Goal: Task Accomplishment & Management: Use online tool/utility

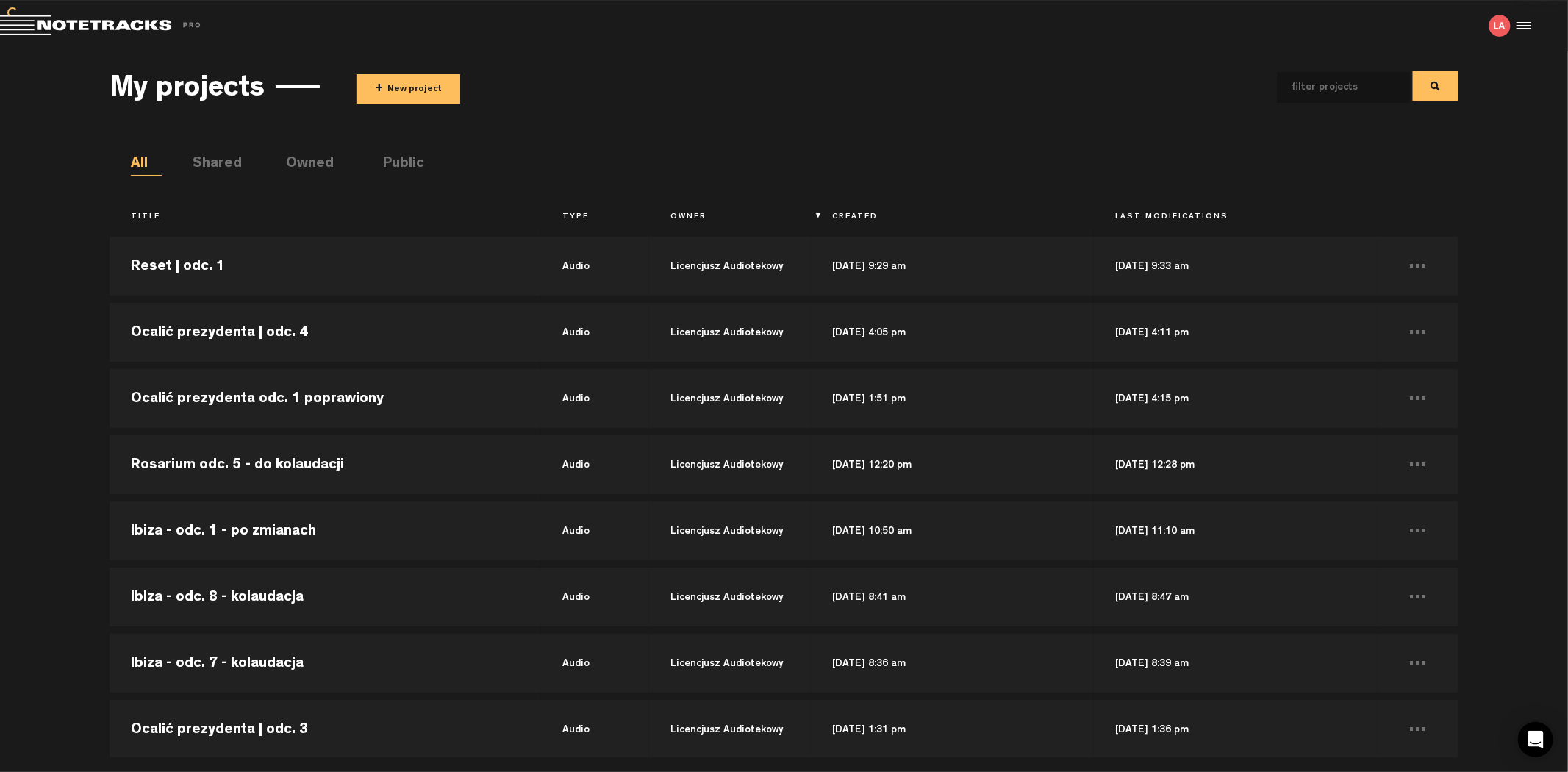
click at [405, 107] on div "My projects + New project" at bounding box center [784, 86] width 1348 height 54
click at [413, 97] on button "+ New project" at bounding box center [408, 89] width 104 height 30
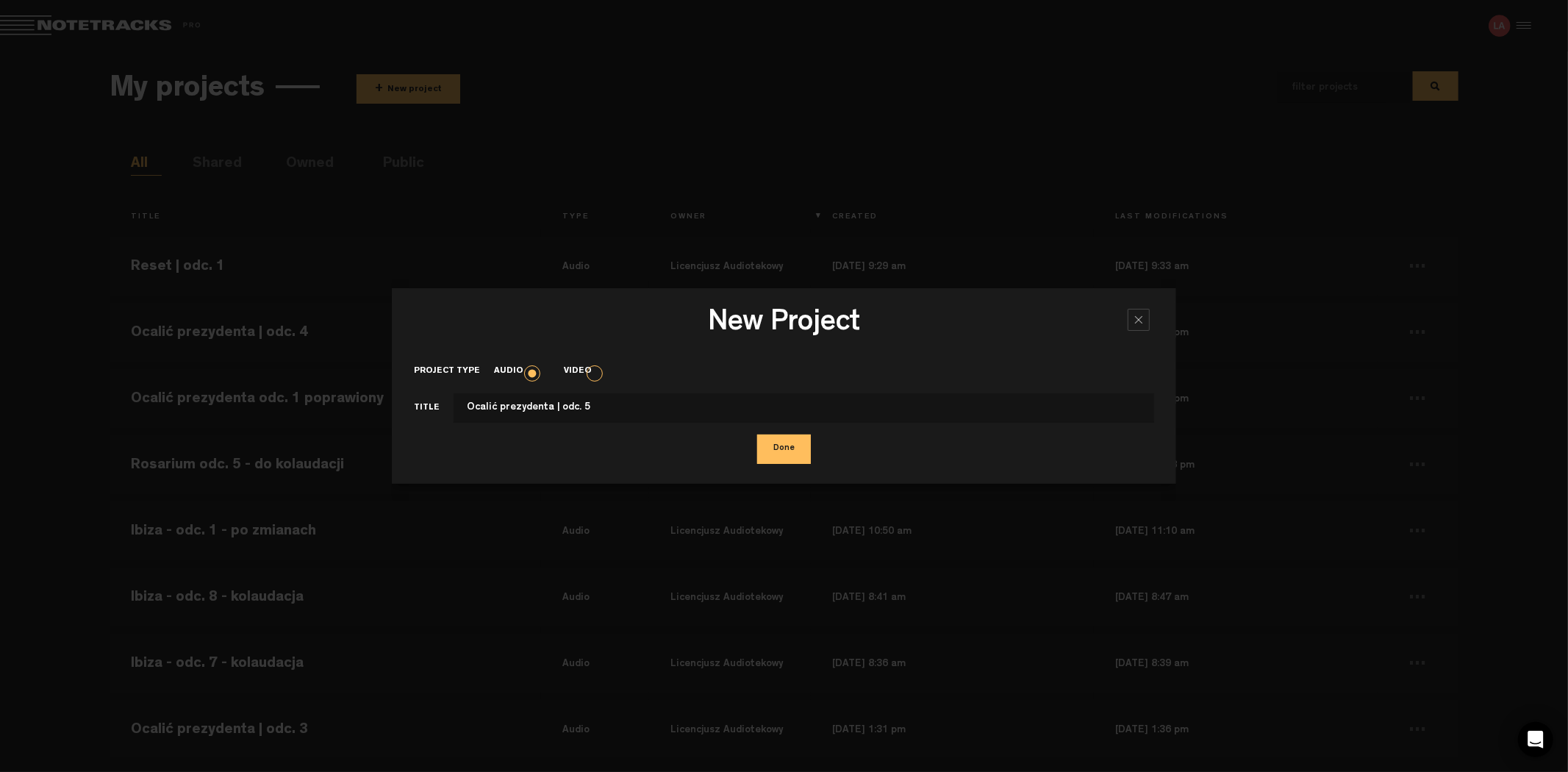
type input "Ocalić prezydenta | odc. 5"
click at [757, 435] on button "Done" at bounding box center [784, 449] width 54 height 30
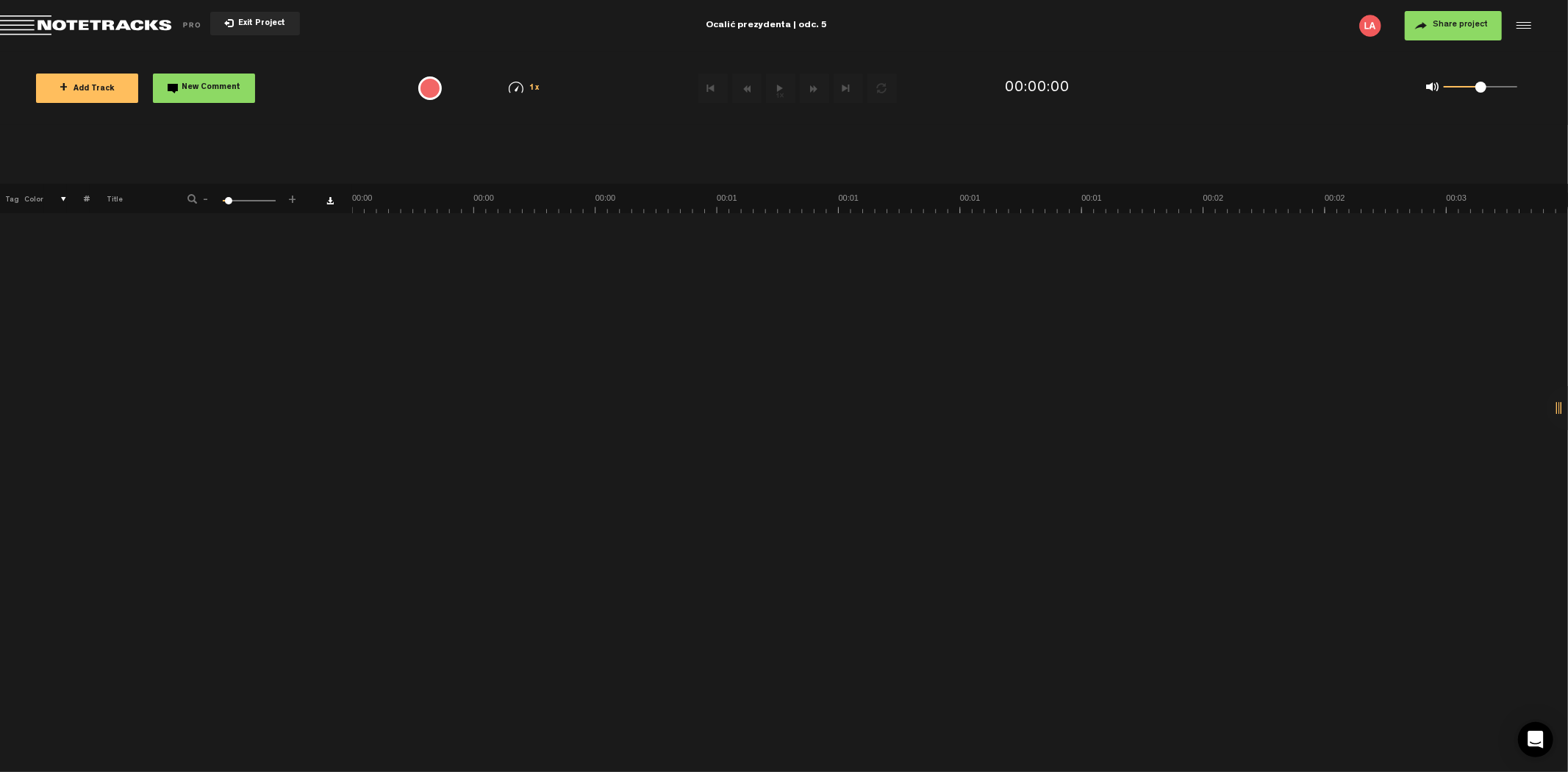
click at [106, 92] on button "+ Add Track" at bounding box center [87, 88] width 102 height 30
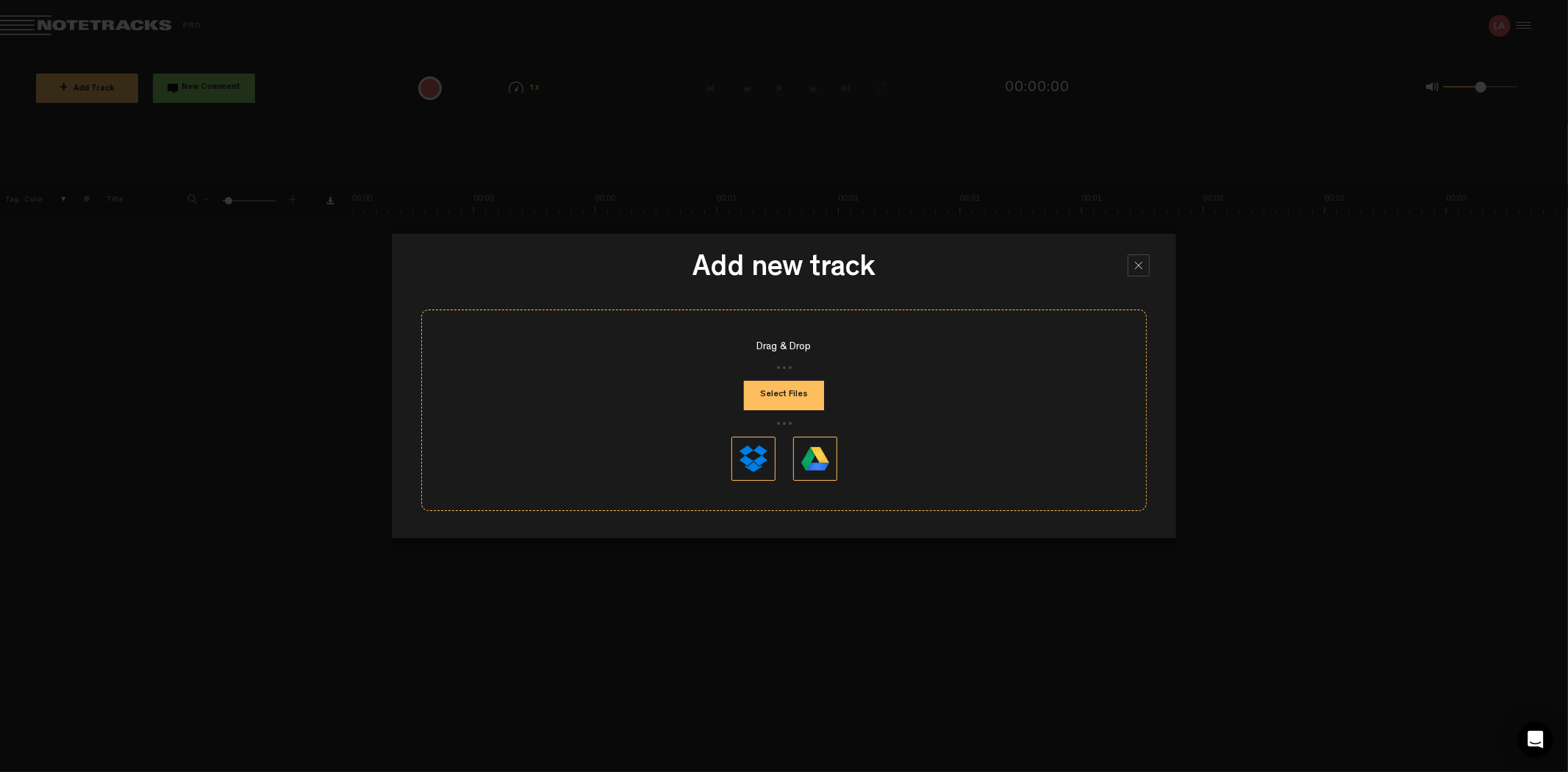
click at [778, 396] on button "Select Files" at bounding box center [784, 396] width 80 height 30
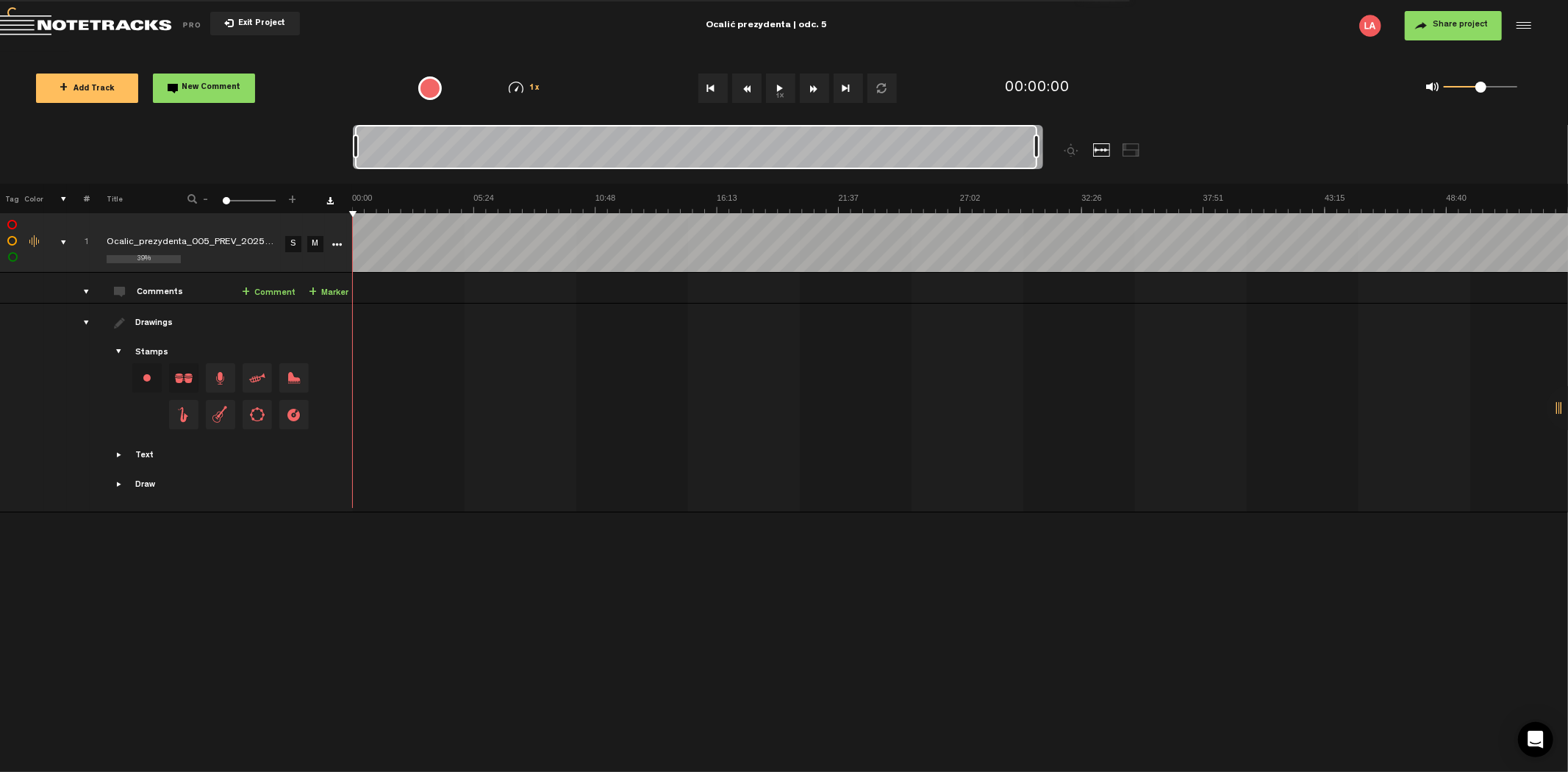
drag, startPoint x: 363, startPoint y: 144, endPoint x: 1179, endPoint y: 163, distance: 816.2
click at [1179, 163] on div at bounding box center [784, 154] width 863 height 58
click at [1422, 31] on button "Share project" at bounding box center [1454, 26] width 97 height 30
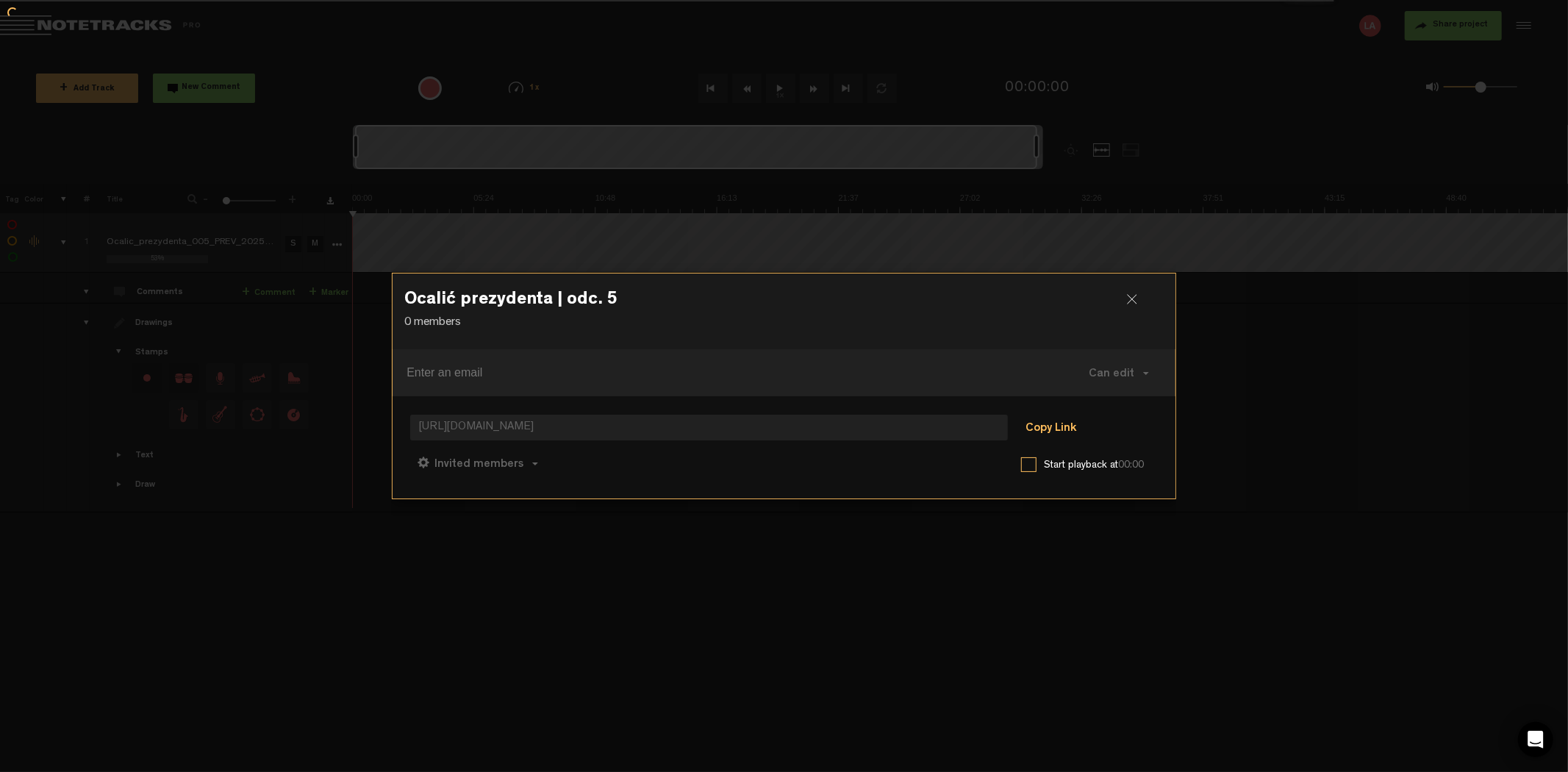
click at [1045, 421] on button "Copy Link" at bounding box center [1050, 429] width 80 height 30
click at [1132, 300] on div at bounding box center [1138, 305] width 22 height 22
